Goal: Task Accomplishment & Management: Complete application form

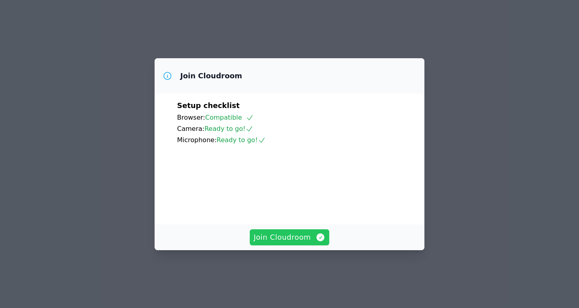
click at [282, 243] on span "Join Cloudroom" at bounding box center [290, 237] width 72 height 11
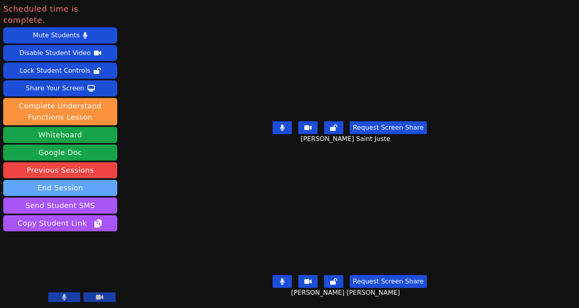
click at [98, 180] on button "End Session" at bounding box center [60, 188] width 114 height 16
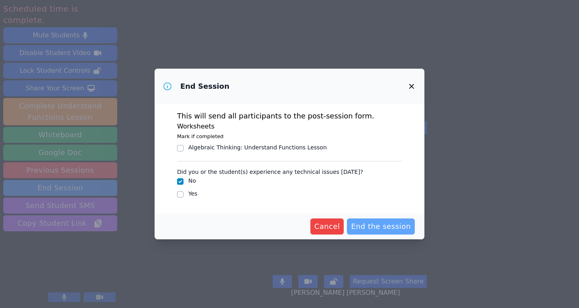
click at [383, 228] on span "End the session" at bounding box center [381, 226] width 60 height 11
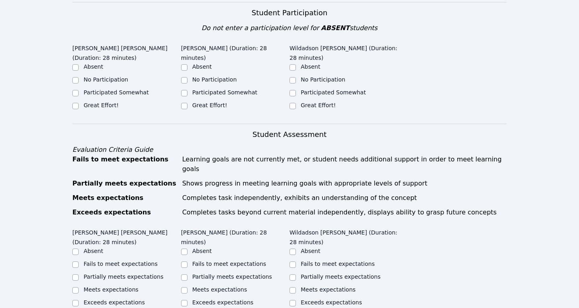
scroll to position [246, 0]
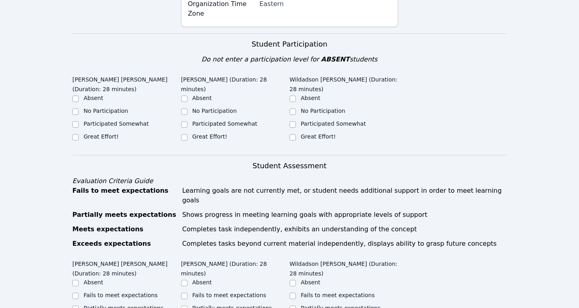
click at [110, 133] on label "Great Effort!" at bounding box center [101, 136] width 35 height 6
click at [79, 134] on input "Great Effort!" at bounding box center [75, 137] width 6 height 6
checkbox input "true"
click at [215, 133] on label "Great Effort!" at bounding box center [209, 136] width 35 height 6
click at [188, 134] on input "Great Effort!" at bounding box center [184, 137] width 6 height 6
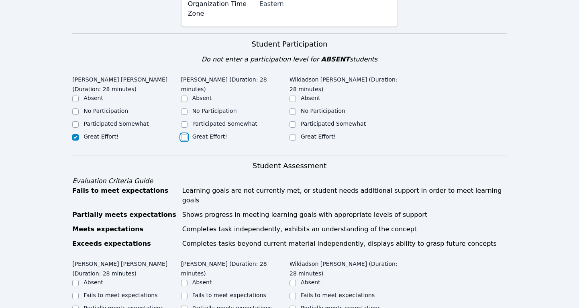
checkbox input "true"
click at [312, 133] on label "Great Effort!" at bounding box center [318, 136] width 35 height 6
click at [296, 134] on input "Great Effort!" at bounding box center [293, 137] width 6 height 6
checkbox input "true"
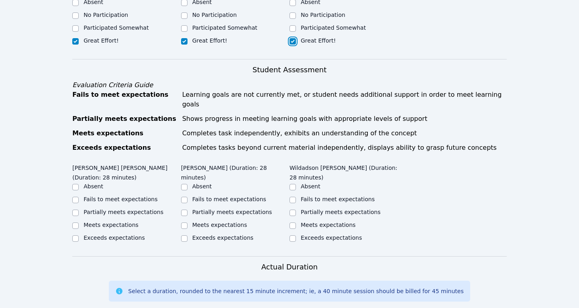
scroll to position [412, 0]
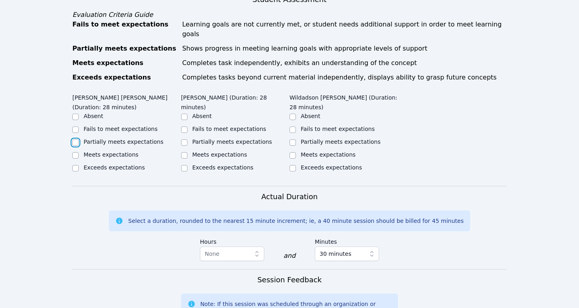
click at [76, 139] on input "Partially meets expectations" at bounding box center [75, 142] width 6 height 6
checkbox input "true"
click at [182, 139] on input "Partially meets expectations" at bounding box center [184, 142] width 6 height 6
checkbox input "true"
click at [294, 139] on input "Partially meets expectations" at bounding box center [293, 142] width 6 height 6
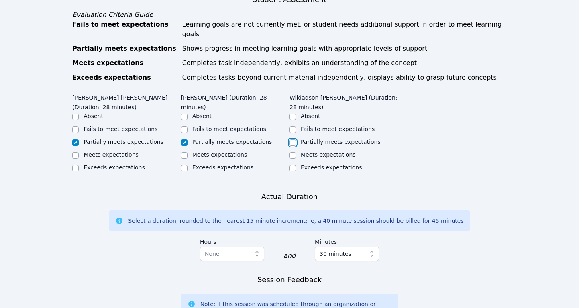
checkbox input "true"
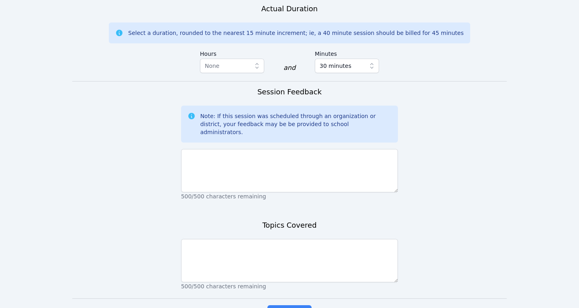
scroll to position [615, 0]
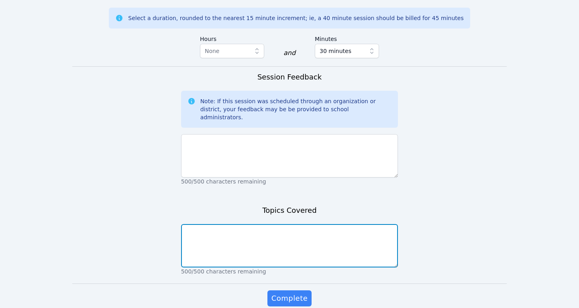
click at [226, 224] on textarea at bounding box center [289, 245] width 217 height 43
type textarea "understanding angle relationships. Congruent angles"
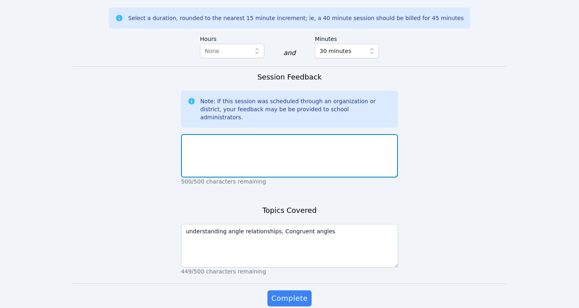
click at [242, 134] on textarea at bounding box center [289, 155] width 217 height 43
type textarea "G"
type textarea "t"
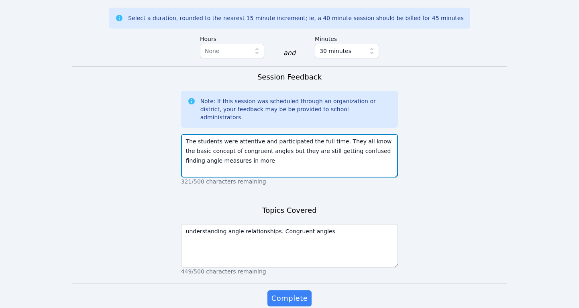
click at [304, 134] on textarea "The students were attentive and participated the full time. They all know the b…" at bounding box center [289, 155] width 217 height 43
click at [253, 134] on textarea "The students were attentive and participated the full time. They all know the b…" at bounding box center [289, 155] width 217 height 43
type textarea "The students were attentive and participated the full time. They all know the b…"
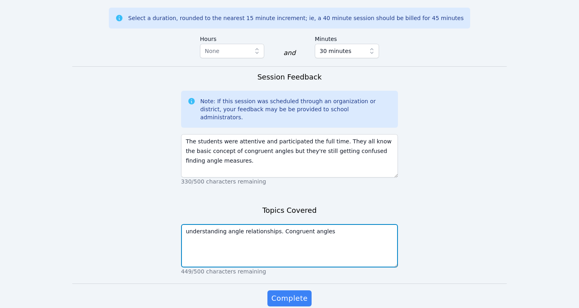
click at [189, 224] on textarea "understanding angle relationships. Congruent angles" at bounding box center [289, 245] width 217 height 43
type textarea "Understanding angle relationships. Congruent angles"
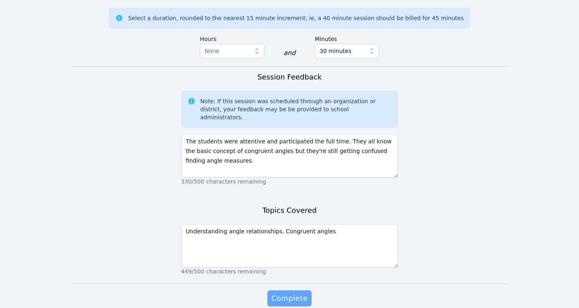
click at [287, 293] on span "Complete" at bounding box center [289, 298] width 36 height 11
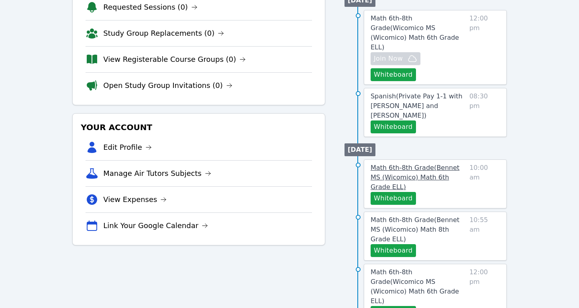
scroll to position [125, 0]
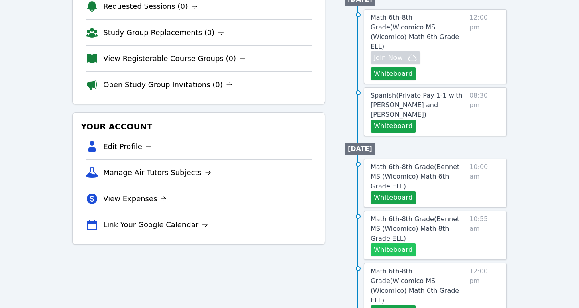
click at [386, 243] on button "Whiteboard" at bounding box center [393, 249] width 45 height 13
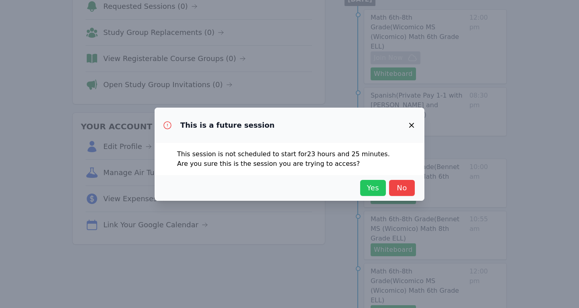
click at [373, 188] on span "Yes" at bounding box center [373, 187] width 18 height 11
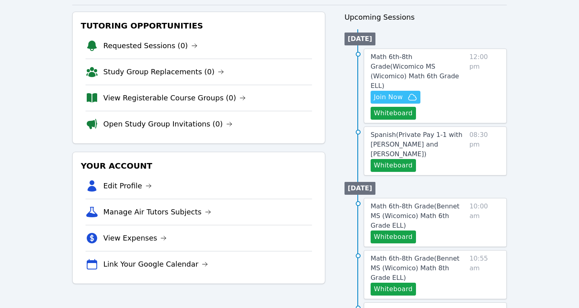
scroll to position [83, 0]
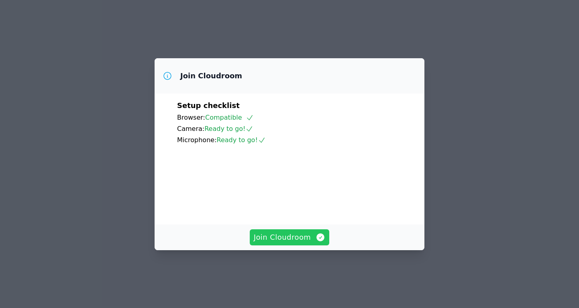
click at [294, 243] on span "Join Cloudroom" at bounding box center [290, 237] width 72 height 11
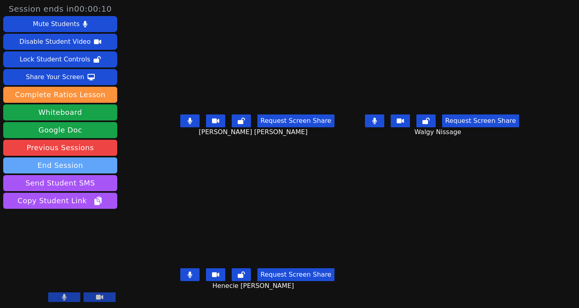
click at [103, 164] on button "End Session" at bounding box center [60, 165] width 114 height 16
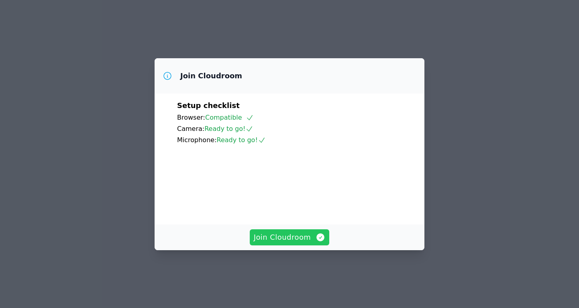
click at [300, 243] on span "Join Cloudroom" at bounding box center [290, 237] width 72 height 11
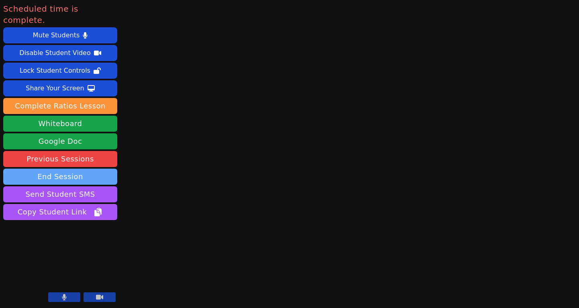
click at [101, 169] on button "End Session" at bounding box center [60, 177] width 114 height 16
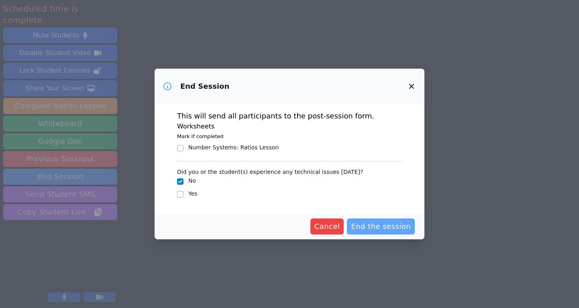
click at [397, 228] on span "End the session" at bounding box center [381, 226] width 60 height 11
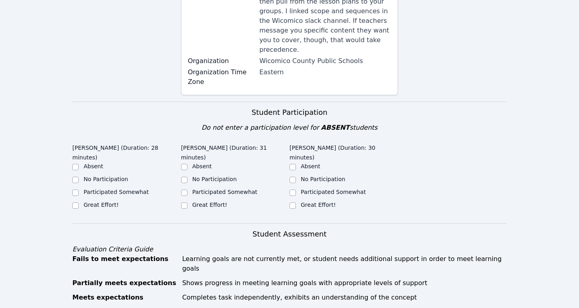
scroll to position [281, 0]
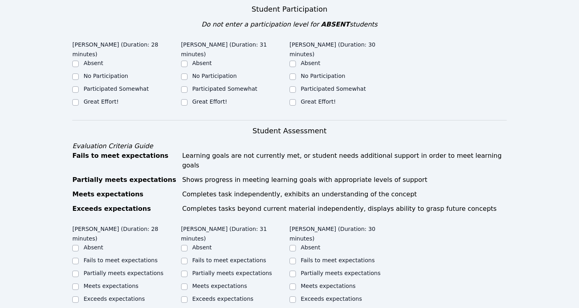
click at [102, 98] on label "Great Effort!" at bounding box center [101, 101] width 35 height 6
click at [79, 99] on input "Great Effort!" at bounding box center [75, 102] width 6 height 6
checkbox input "true"
click at [224, 98] on label "Great Effort!" at bounding box center [209, 101] width 35 height 6
click at [188, 99] on input "Great Effort!" at bounding box center [184, 102] width 6 height 6
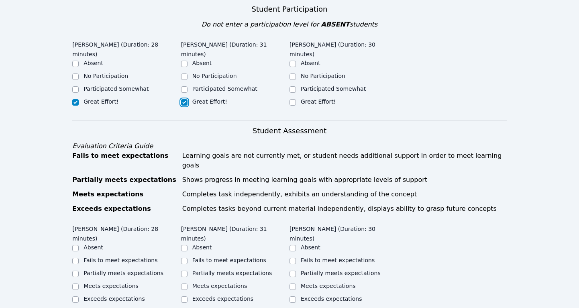
checkbox input "true"
click at [325, 98] on label "Great Effort!" at bounding box center [318, 101] width 35 height 6
click at [296, 99] on input "Great Effort!" at bounding box center [293, 102] width 6 height 6
checkbox input "true"
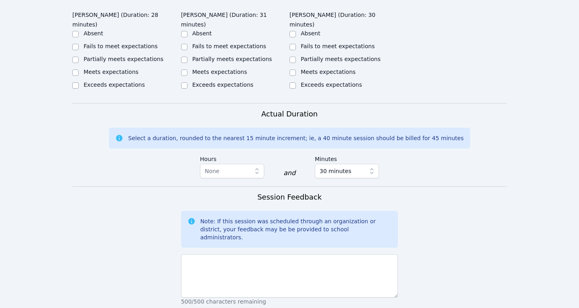
scroll to position [498, 0]
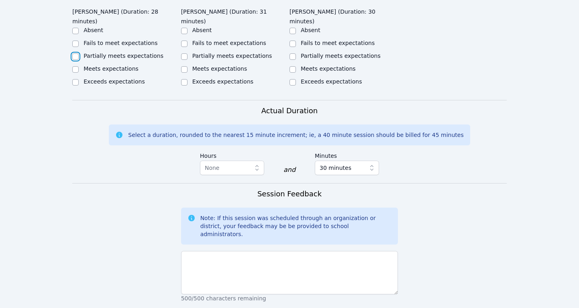
click at [73, 53] on input "Partially meets expectations" at bounding box center [75, 56] width 6 height 6
checkbox input "true"
click at [207, 53] on label "Partially meets expectations" at bounding box center [232, 56] width 80 height 6
click at [188, 53] on input "Partially meets expectations" at bounding box center [184, 56] width 6 height 6
checkbox input "true"
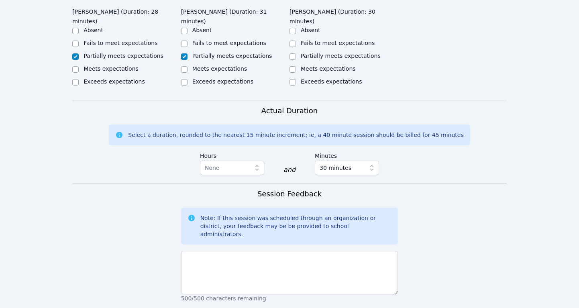
click at [296, 52] on div "Partially meets expectations" at bounding box center [344, 57] width 108 height 10
click at [290, 53] on input "Partially meets expectations" at bounding box center [293, 56] width 6 height 6
checkbox input "true"
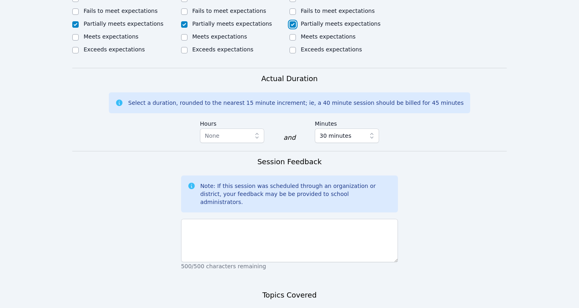
scroll to position [624, 0]
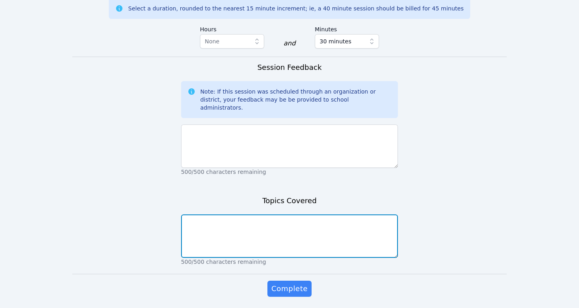
click at [243, 214] on textarea at bounding box center [289, 235] width 217 height 43
click at [201, 214] on textarea "Areas of polygons" at bounding box center [289, 235] width 217 height 43
click at [206, 214] on textarea "Area of polygons" at bounding box center [289, 235] width 217 height 43
type textarea "Area of polygons"
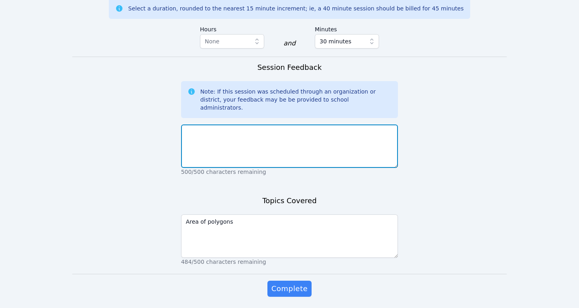
click at [202, 124] on textarea at bounding box center [289, 145] width 217 height 43
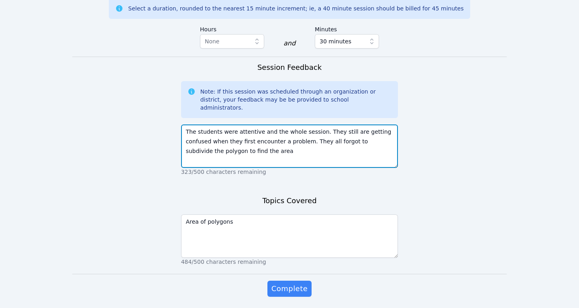
click at [300, 124] on textarea "The students were attentive and the whole session. They still are getting confu…" at bounding box center [289, 145] width 217 height 43
click at [282, 124] on textarea "The students were attentive and the whole session. They still are getting confu…" at bounding box center [289, 145] width 217 height 43
click at [212, 124] on textarea "The students were attentive and the whole session. They still are getting confu…" at bounding box center [289, 145] width 217 height 43
click at [308, 124] on textarea "The students were attentive and the whole session. They still are getting confu…" at bounding box center [289, 145] width 217 height 43
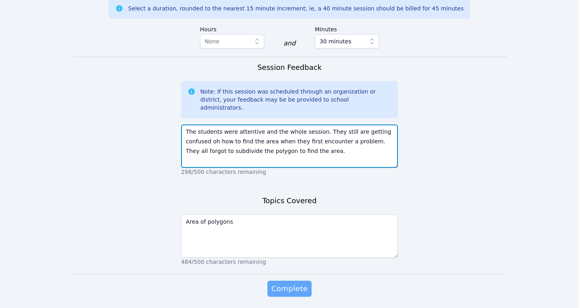
type textarea "The students were attentive and the whole session. They still are getting confu…"
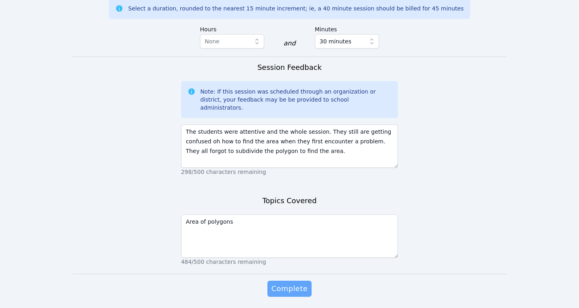
click at [284, 283] on span "Complete" at bounding box center [289, 288] width 36 height 11
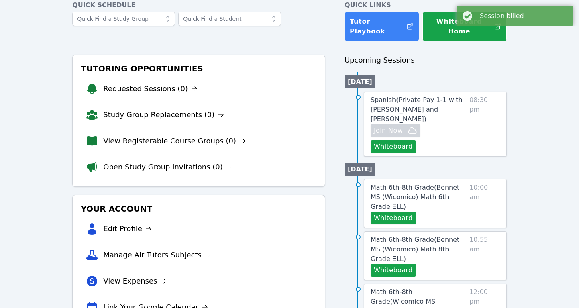
scroll to position [44, 0]
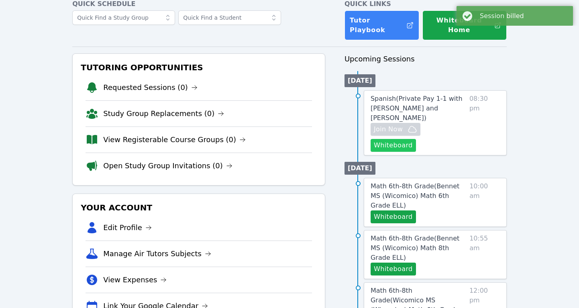
click at [416, 139] on button "Whiteboard" at bounding box center [393, 145] width 45 height 13
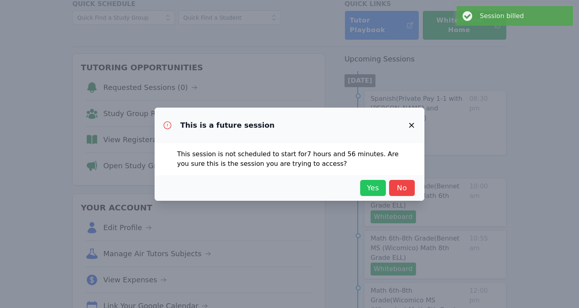
click at [365, 190] on span "Yes" at bounding box center [373, 187] width 18 height 11
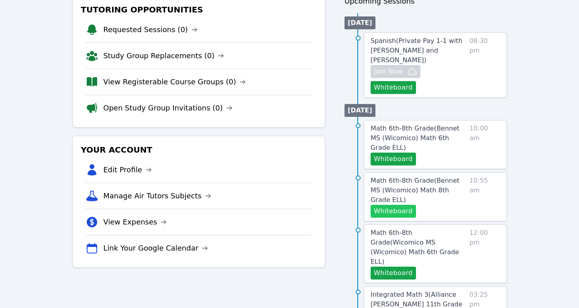
scroll to position [104, 0]
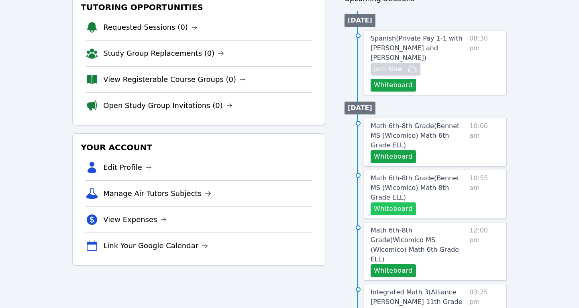
click at [402, 202] on button "Whiteboard" at bounding box center [393, 208] width 45 height 13
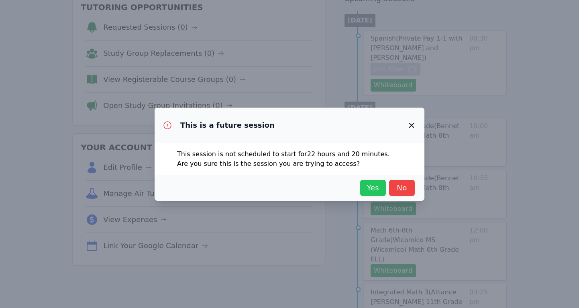
click at [373, 187] on span "Yes" at bounding box center [373, 187] width 18 height 11
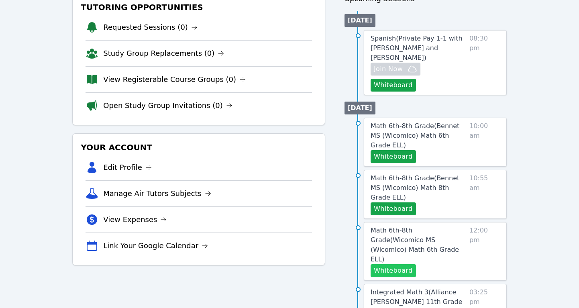
click at [381, 264] on button "Whiteboard" at bounding box center [393, 270] width 45 height 13
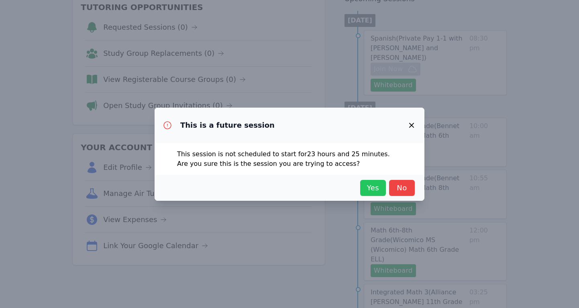
click at [371, 192] on span "Yes" at bounding box center [373, 187] width 18 height 11
